Goal: Information Seeking & Learning: Check status

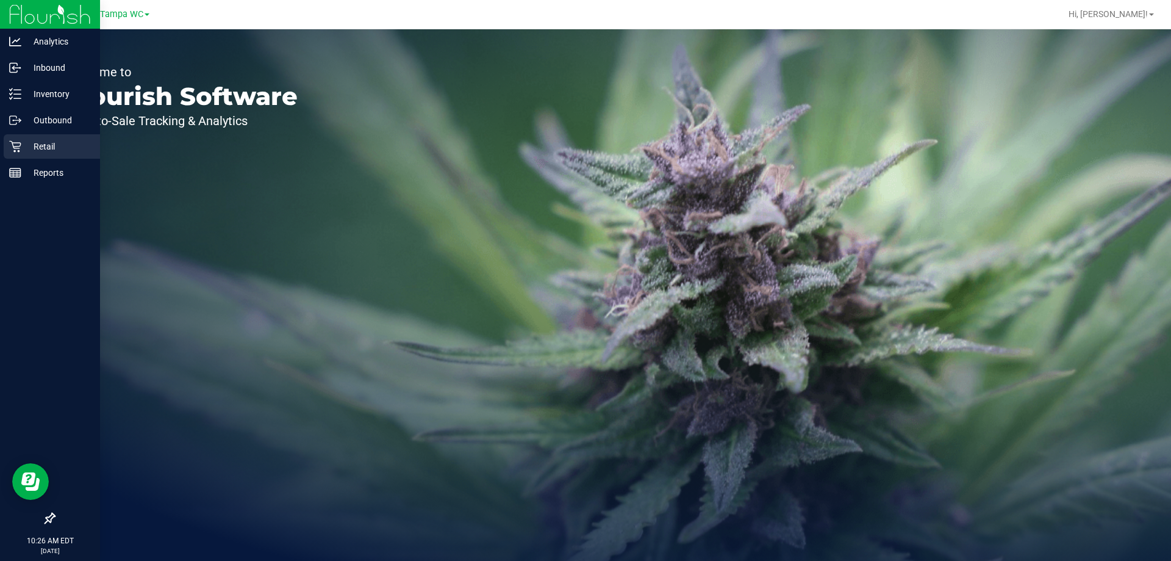
click at [15, 139] on div "Retail" at bounding box center [52, 146] width 96 height 24
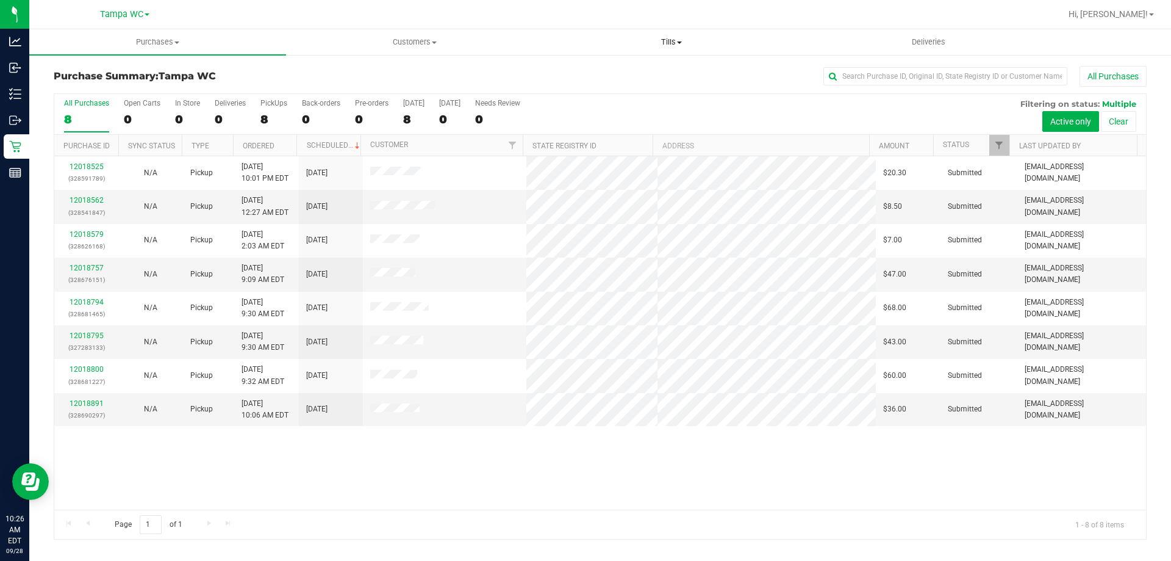
click at [652, 48] on uib-tab-heading "Tills Manage tills Reconcile e-payments" at bounding box center [672, 42] width 256 height 24
click at [616, 73] on span "Manage tills" at bounding box center [584, 73] width 82 height 10
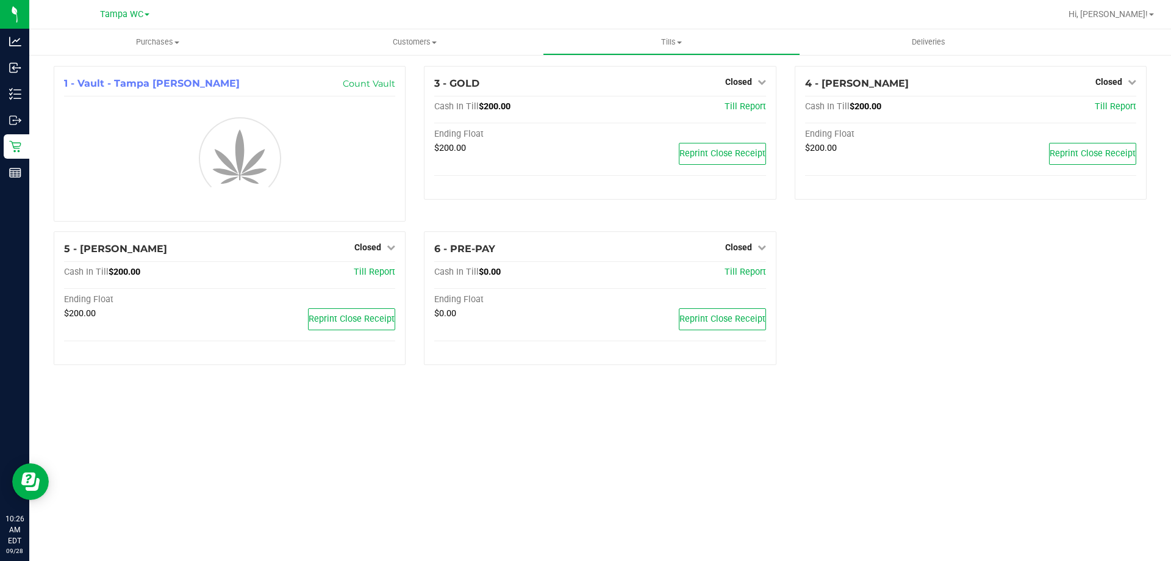
click at [992, 371] on div "1 - Vault - [GEOGRAPHIC_DATA] [PERSON_NAME] Count Vault 3 - GOLD Closed Open Ti…" at bounding box center [601, 220] width 1112 height 309
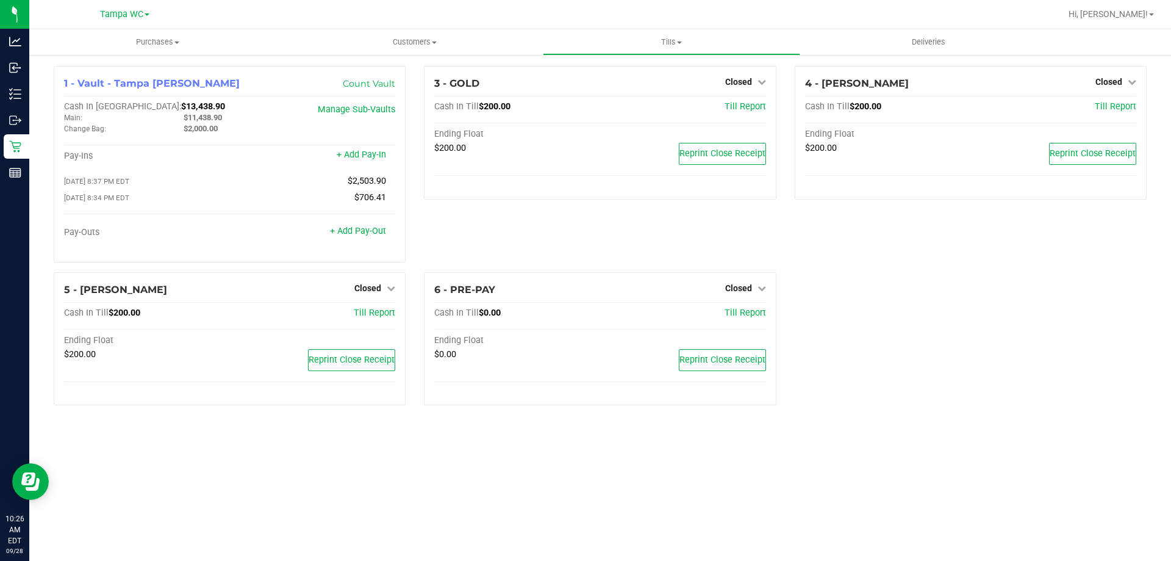
click at [1032, 319] on div "1 - Vault - [GEOGRAPHIC_DATA] [PERSON_NAME] Count Vault Cash In Vault: $13,438.…" at bounding box center [601, 240] width 1112 height 349
click at [379, 287] on span "Closed" at bounding box center [367, 288] width 27 height 10
click at [372, 315] on link "Open Till" at bounding box center [367, 313] width 32 height 10
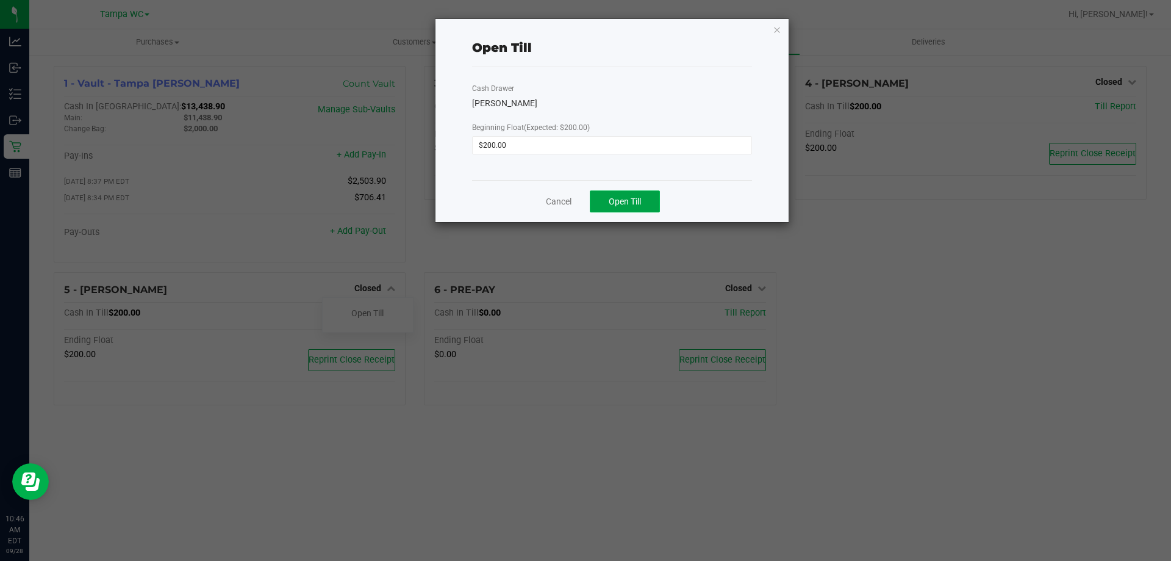
click at [618, 206] on span "Open Till" at bounding box center [625, 201] width 32 height 10
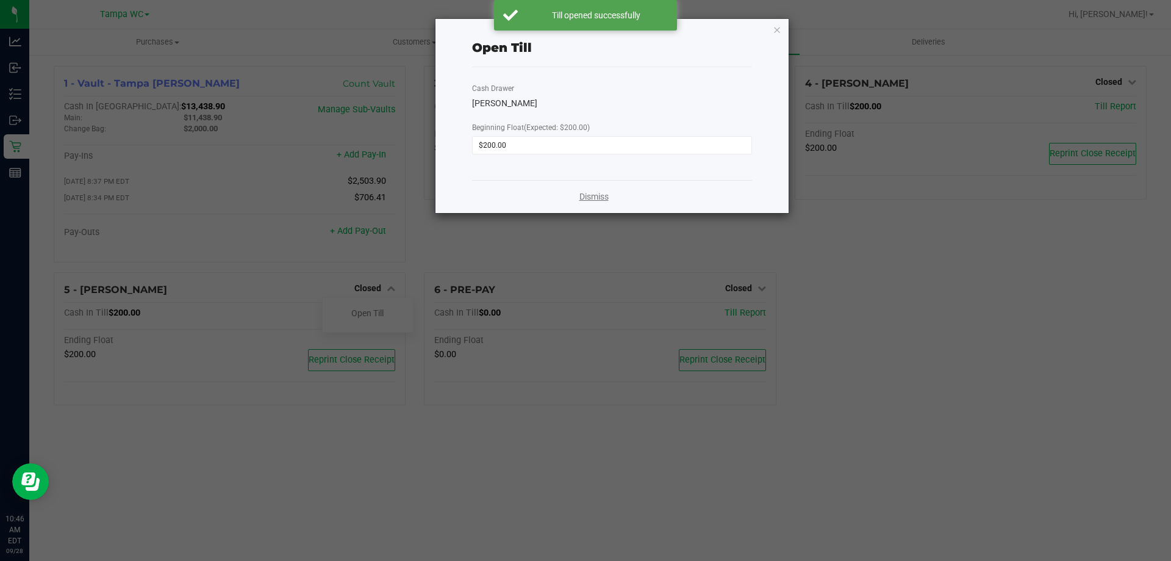
click at [596, 193] on link "Dismiss" at bounding box center [594, 196] width 29 height 13
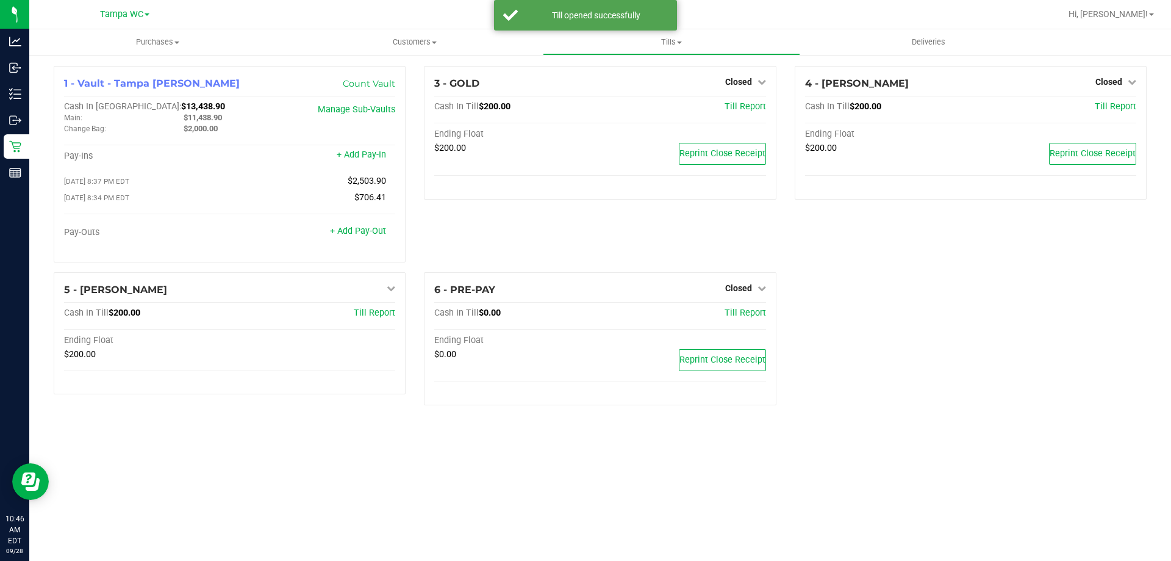
click at [1133, 82] on icon at bounding box center [1132, 81] width 9 height 9
click at [1098, 111] on link "Open Till" at bounding box center [1109, 108] width 32 height 10
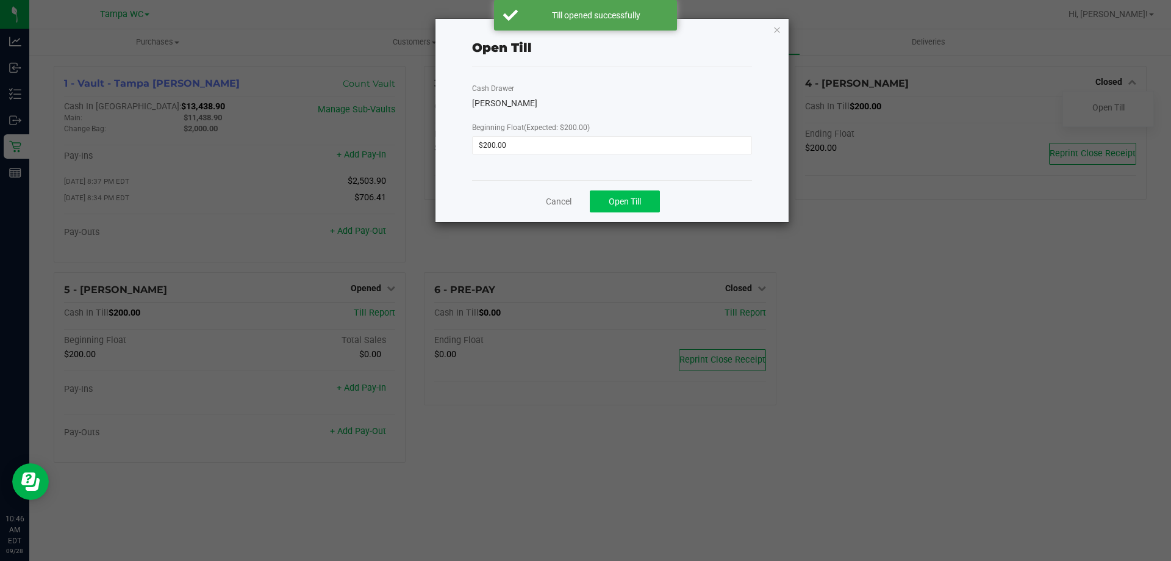
click at [635, 207] on button "Open Till" at bounding box center [625, 201] width 70 height 22
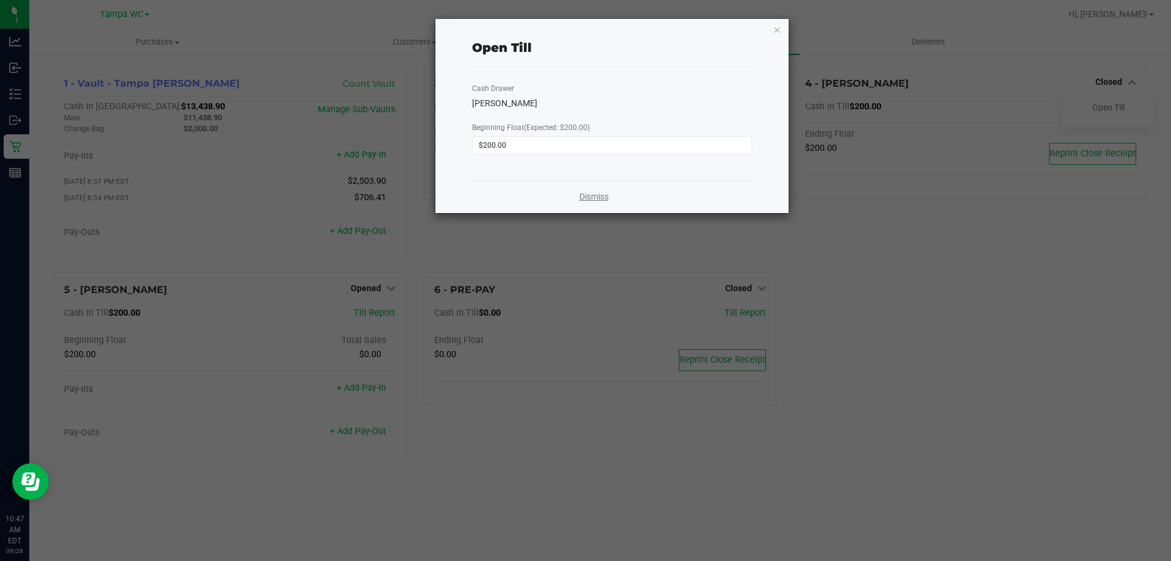
click at [601, 195] on link "Dismiss" at bounding box center [594, 196] width 29 height 13
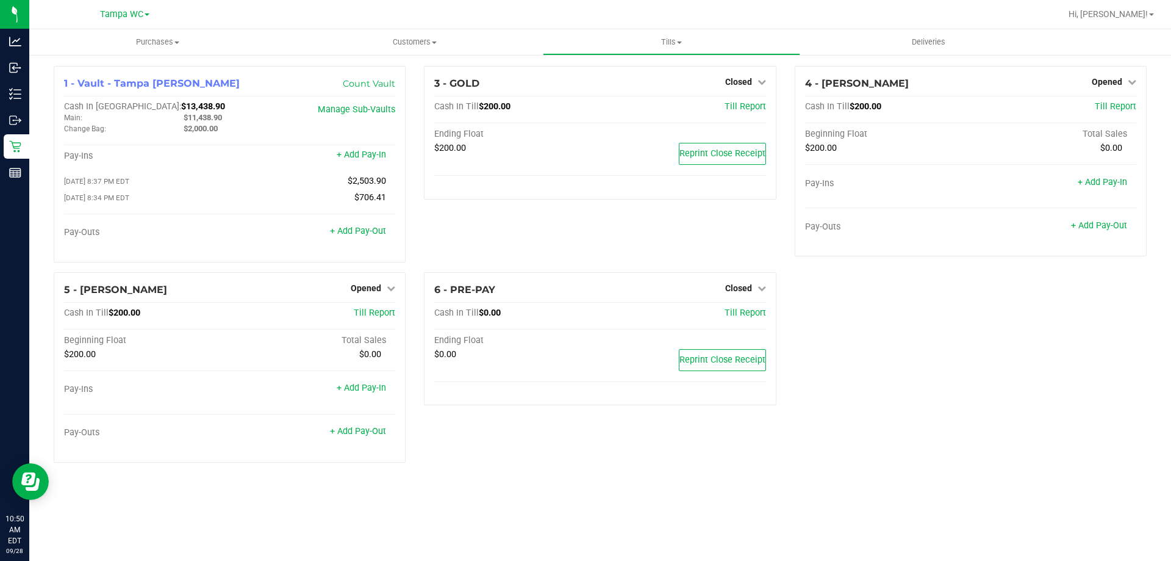
click at [721, 231] on div "3 - GOLD Closed Open Till Cash In Till $200.00 Till Report Ending Float $200.00…" at bounding box center [600, 169] width 370 height 206
click at [570, 220] on div "3 - GOLD Closed Open Till Cash In Till $200.00 Till Report Ending Float $200.00…" at bounding box center [600, 169] width 370 height 206
click at [1135, 16] on span "Hi, [PERSON_NAME]!" at bounding box center [1108, 14] width 79 height 10
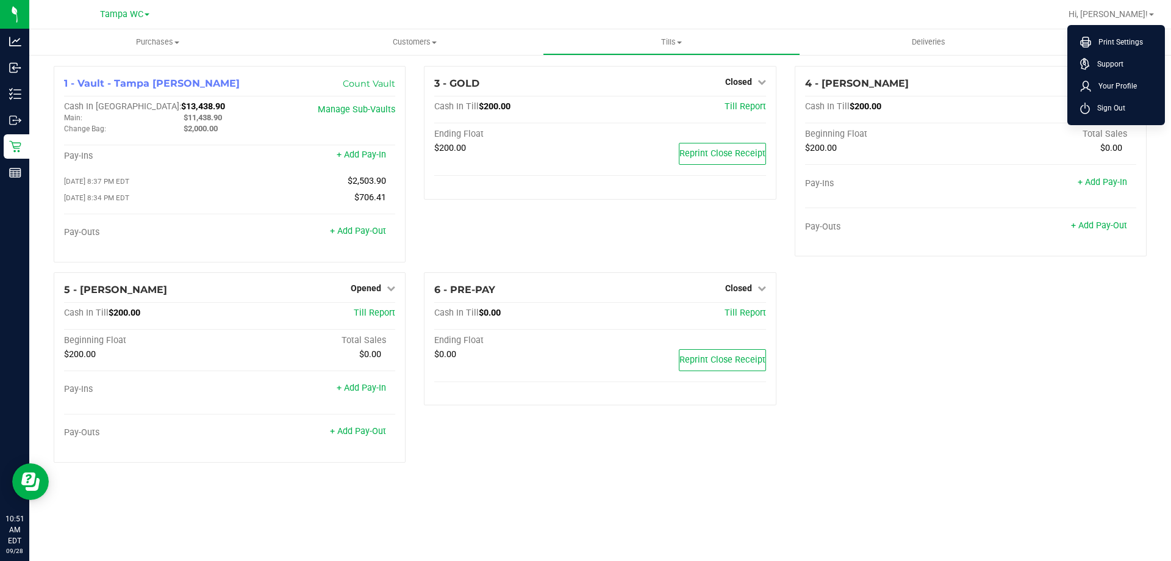
click at [1048, 281] on div "1 - Vault - [GEOGRAPHIC_DATA] [PERSON_NAME] Count Vault Cash In Vault: $13,438.…" at bounding box center [601, 269] width 1112 height 406
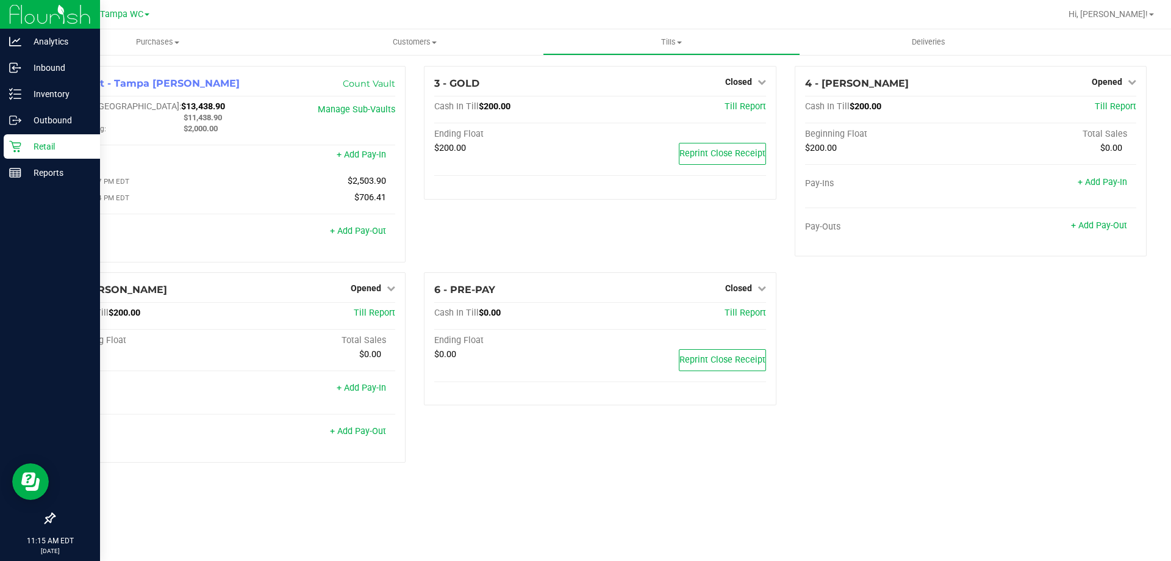
click at [48, 151] on p "Retail" at bounding box center [57, 146] width 73 height 15
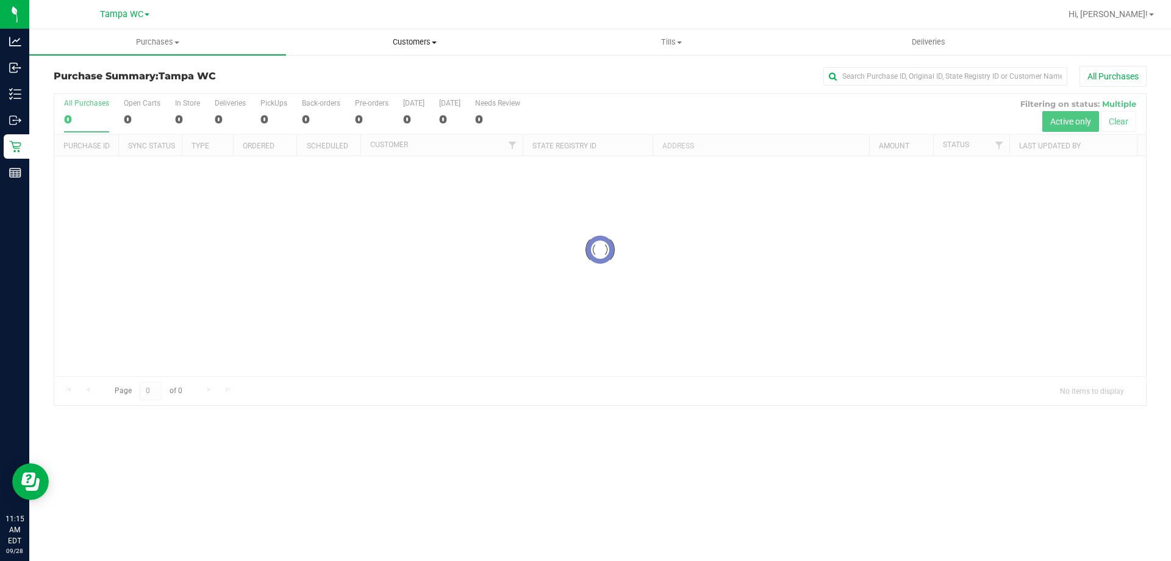
click at [430, 42] on span "Customers" at bounding box center [415, 42] width 256 height 11
click at [380, 70] on li "All customers" at bounding box center [414, 74] width 257 height 15
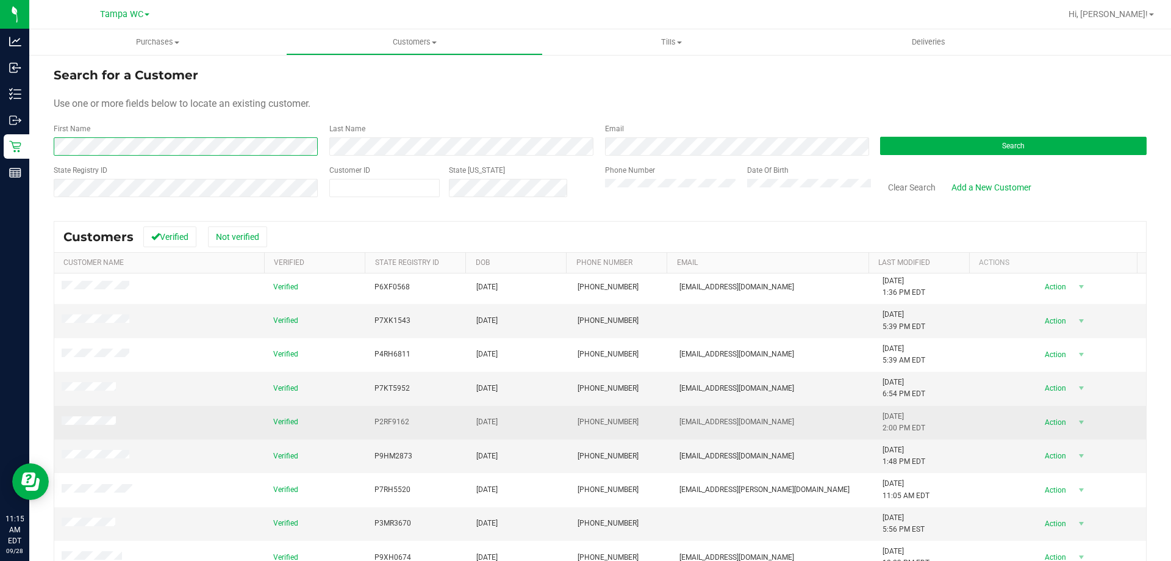
scroll to position [288, 0]
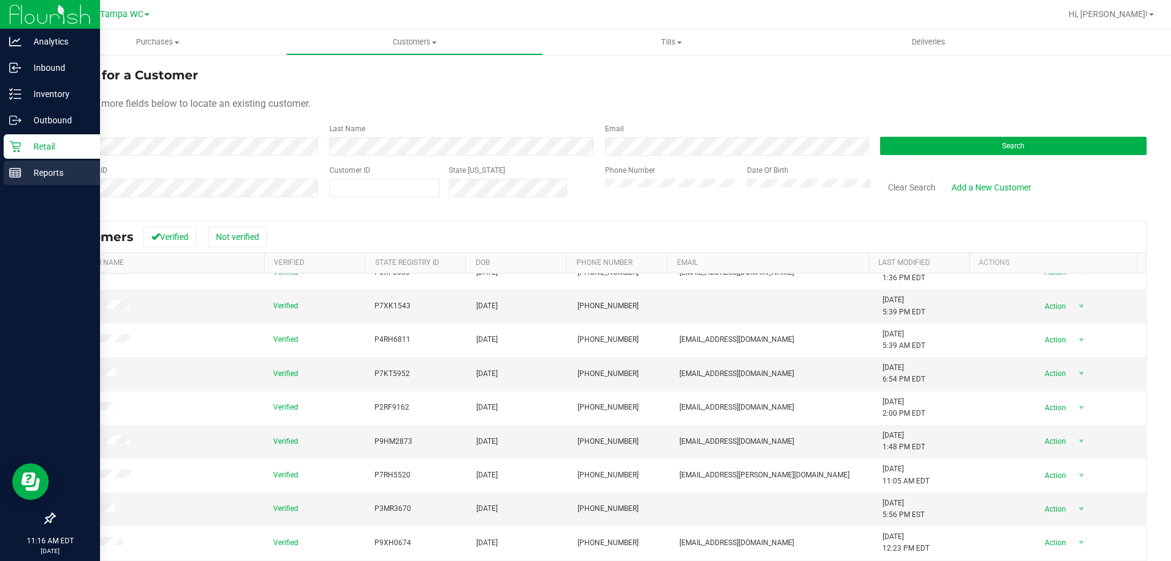
click at [23, 178] on p "Reports" at bounding box center [57, 172] width 73 height 15
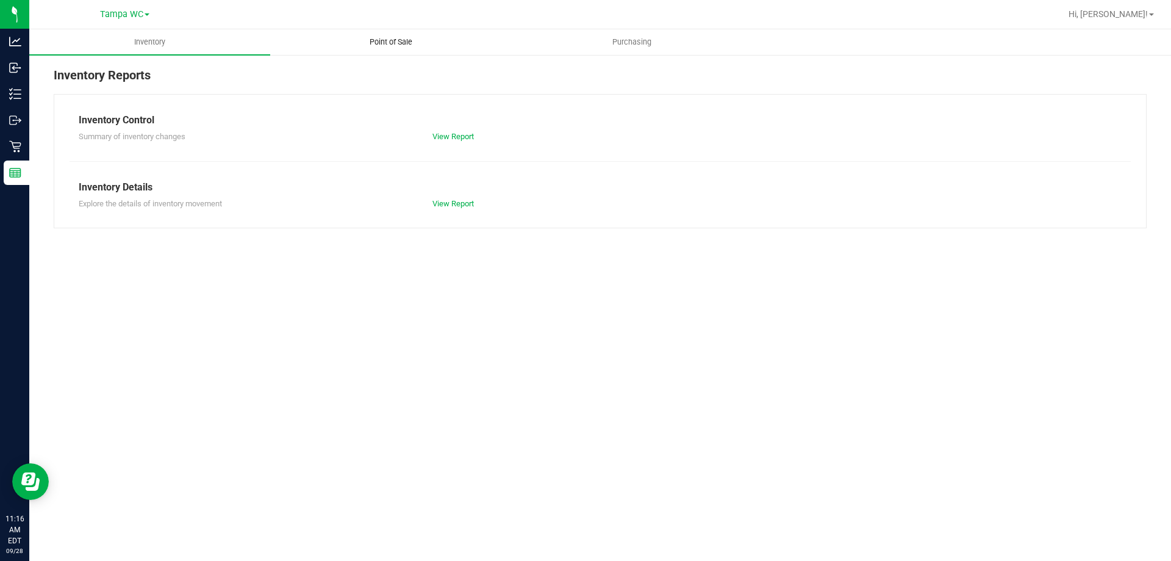
click at [416, 49] on uib-tab-heading "Point of Sale" at bounding box center [391, 42] width 240 height 24
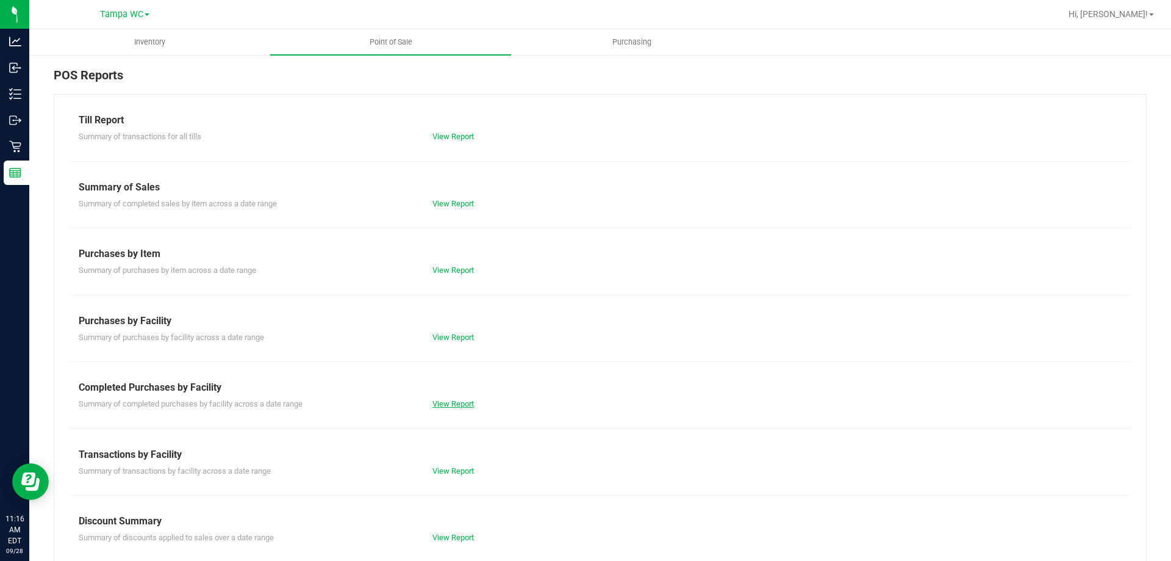
click at [467, 400] on link "View Report" at bounding box center [453, 403] width 41 height 9
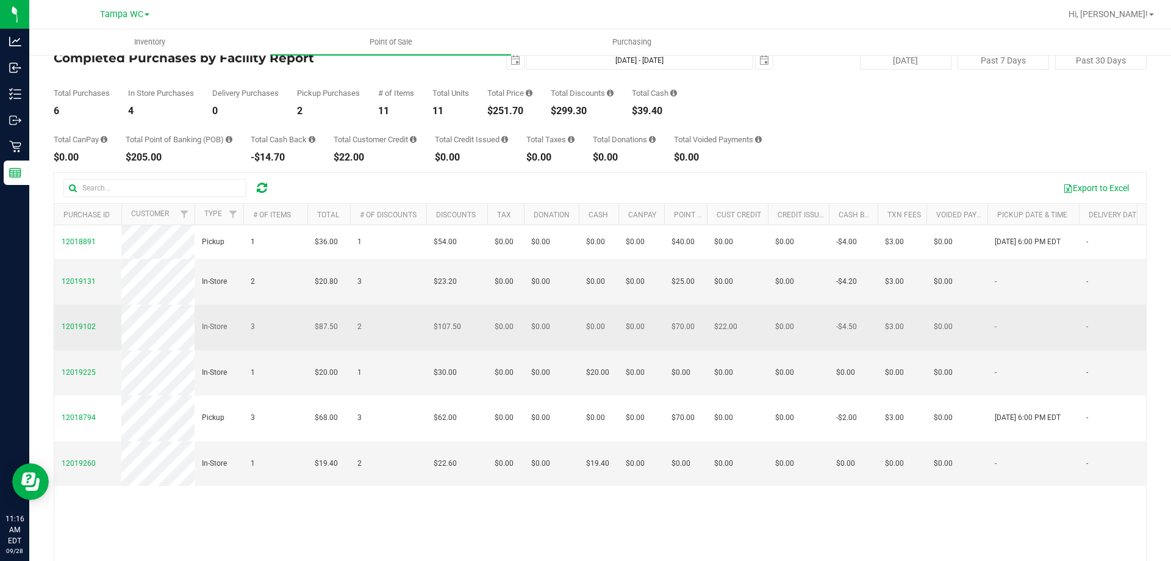
scroll to position [61, 0]
